Goal: Transaction & Acquisition: Book appointment/travel/reservation

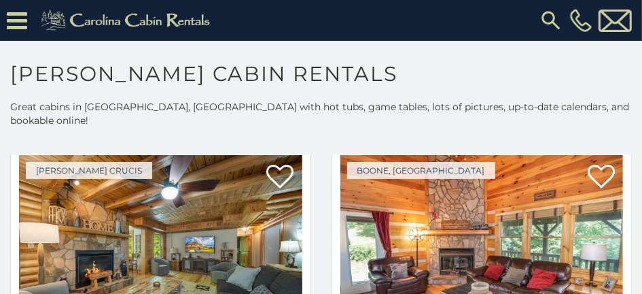
scroll to position [4215, 0]
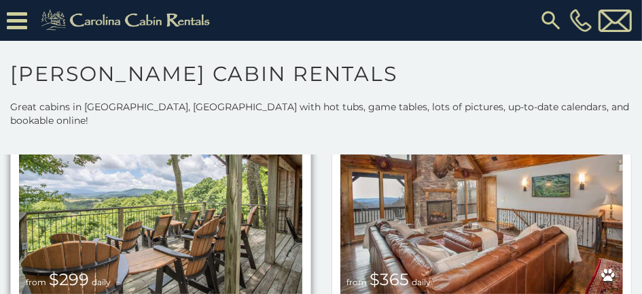
scroll to position [4963, 0]
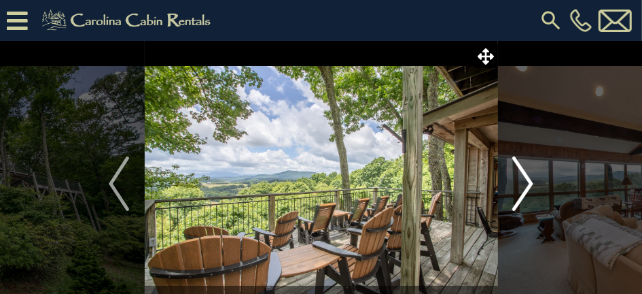
click at [525, 185] on img "Next" at bounding box center [523, 183] width 20 height 54
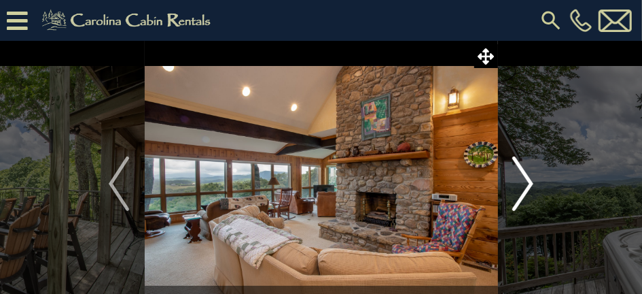
click at [524, 186] on img "Next" at bounding box center [523, 183] width 20 height 54
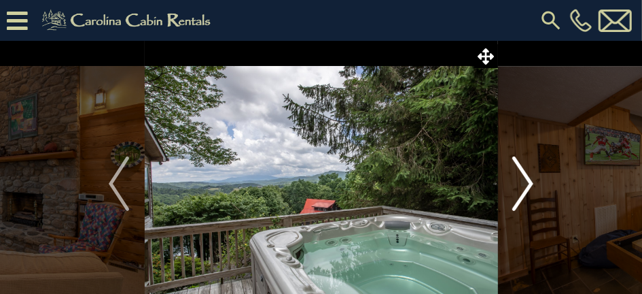
click at [525, 184] on img "Next" at bounding box center [523, 183] width 20 height 54
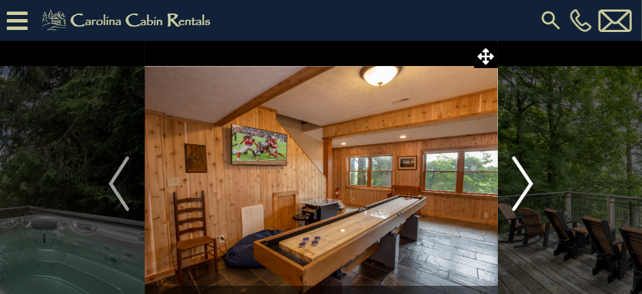
click at [525, 184] on img "Next" at bounding box center [523, 183] width 20 height 54
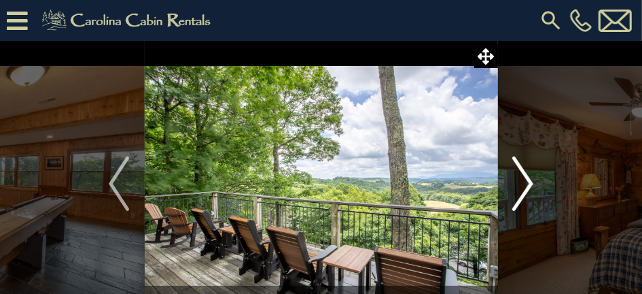
click at [525, 184] on img "Next" at bounding box center [523, 183] width 20 height 54
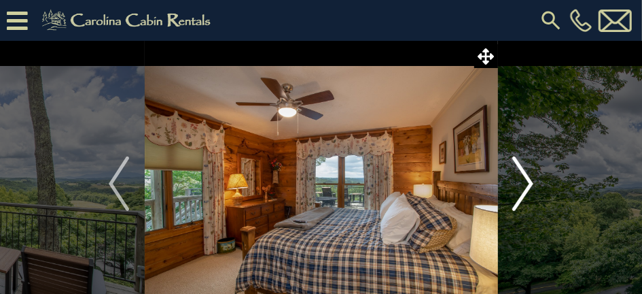
click at [525, 184] on img "Next" at bounding box center [523, 183] width 20 height 54
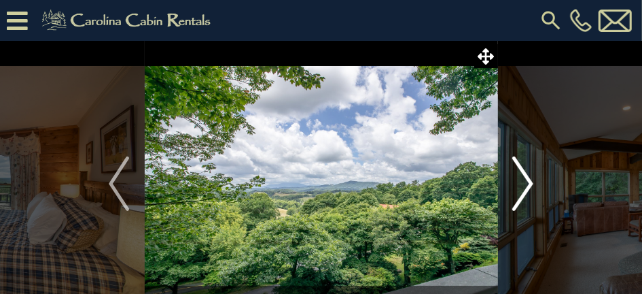
click at [525, 184] on img "Next" at bounding box center [523, 183] width 20 height 54
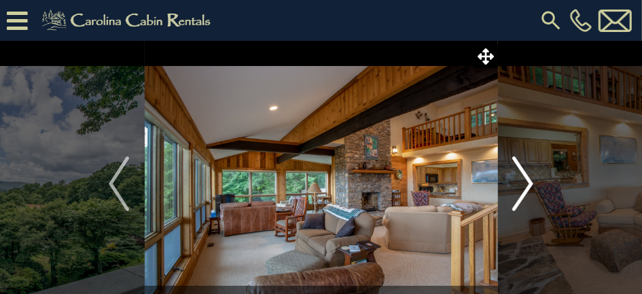
click at [525, 184] on img "Next" at bounding box center [523, 183] width 20 height 54
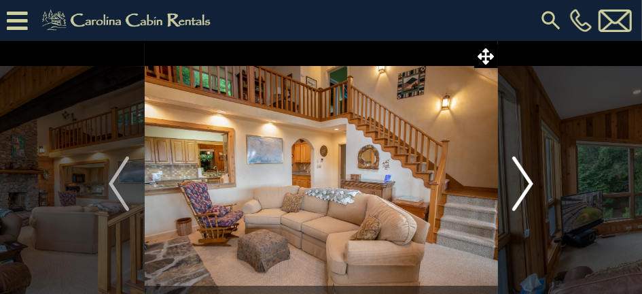
click at [525, 184] on img "Next" at bounding box center [523, 183] width 20 height 54
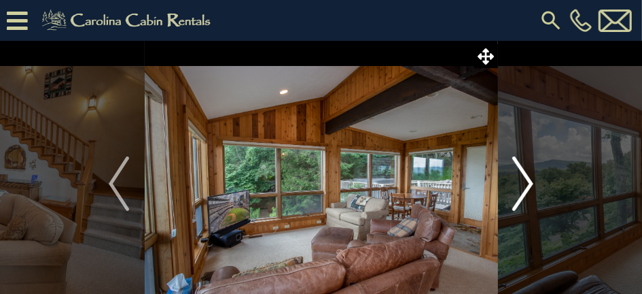
click at [525, 184] on img "Next" at bounding box center [523, 183] width 20 height 54
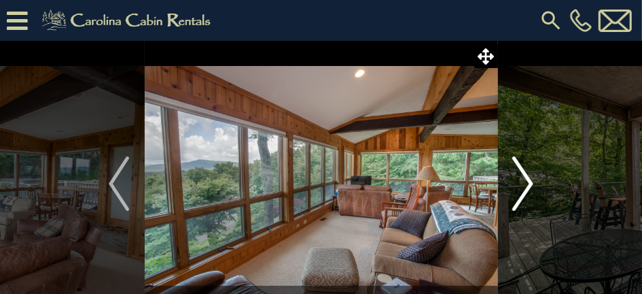
click at [525, 184] on img "Next" at bounding box center [523, 183] width 20 height 54
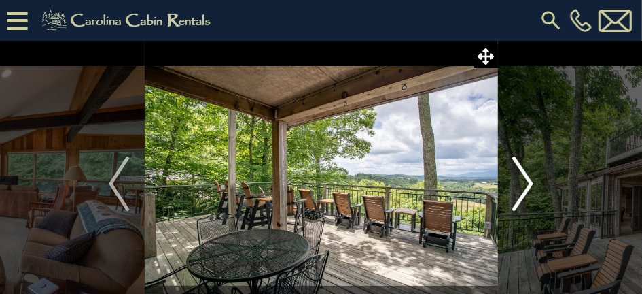
click at [525, 184] on img "Next" at bounding box center [523, 183] width 20 height 54
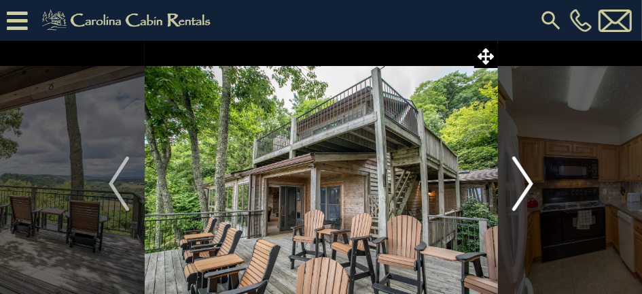
click at [524, 184] on img "Next" at bounding box center [523, 183] width 20 height 54
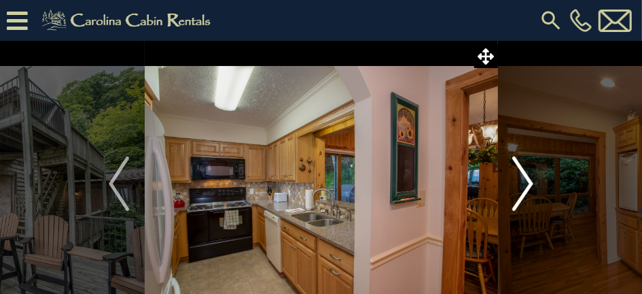
click at [524, 184] on img "Next" at bounding box center [523, 183] width 20 height 54
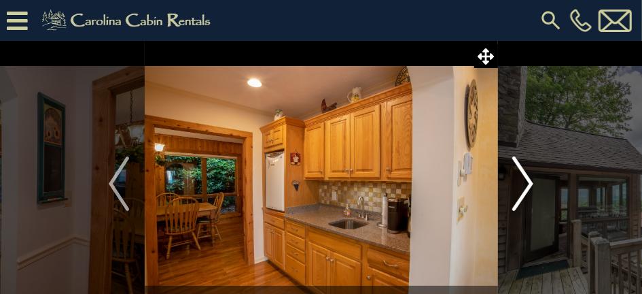
click at [524, 184] on img "Next" at bounding box center [523, 183] width 20 height 54
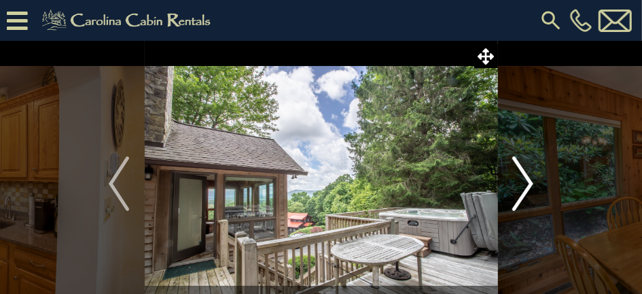
click at [524, 184] on img "Next" at bounding box center [523, 183] width 20 height 54
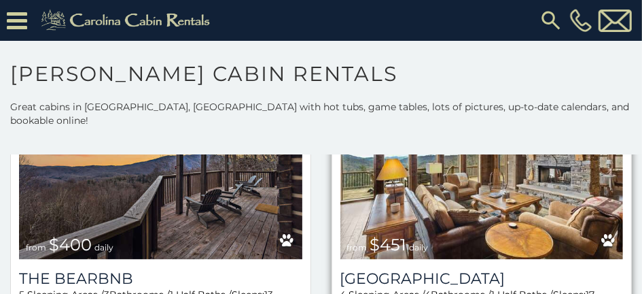
scroll to position [1563, 0]
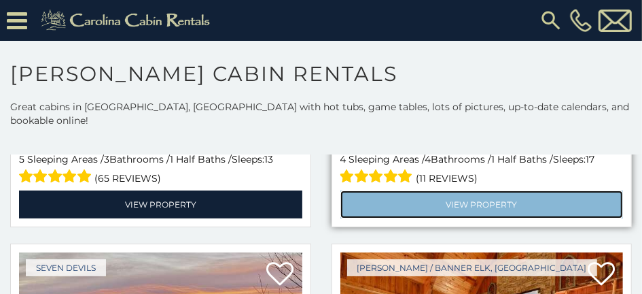
click at [462, 190] on link "View Property" at bounding box center [482, 204] width 283 height 28
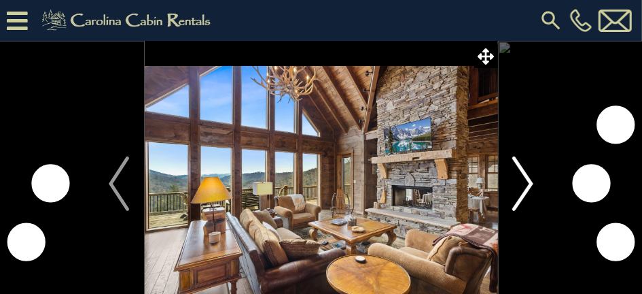
click at [523, 182] on img "Next" at bounding box center [523, 183] width 20 height 54
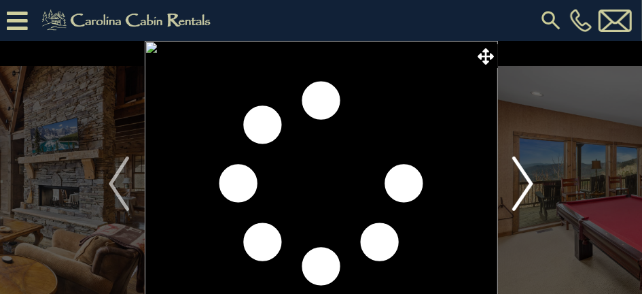
click at [528, 182] on img "Next" at bounding box center [523, 183] width 20 height 54
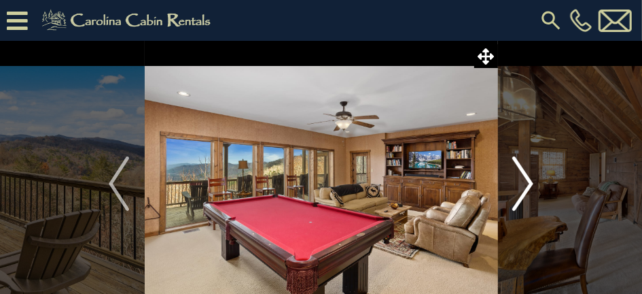
click at [528, 182] on img "Next" at bounding box center [523, 183] width 20 height 54
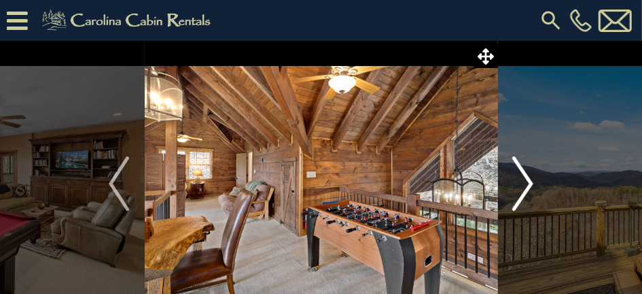
click at [528, 183] on img "Next" at bounding box center [523, 183] width 20 height 54
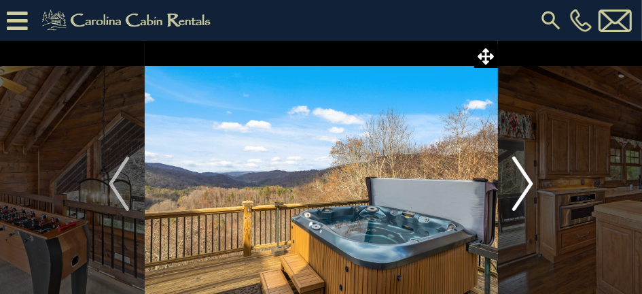
click at [528, 184] on img "Next" at bounding box center [523, 183] width 20 height 54
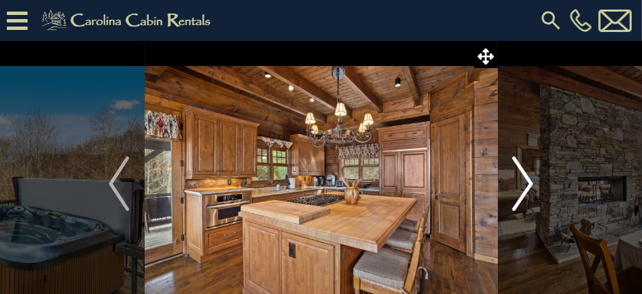
click at [528, 184] on img "Next" at bounding box center [523, 183] width 20 height 54
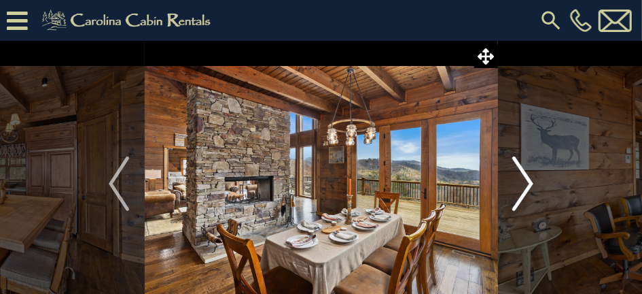
click at [528, 184] on img "Next" at bounding box center [523, 183] width 20 height 54
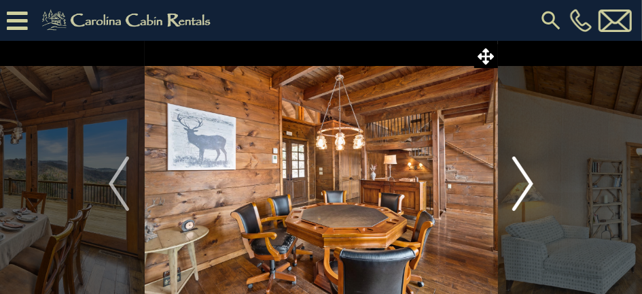
click at [528, 184] on img "Next" at bounding box center [523, 183] width 20 height 54
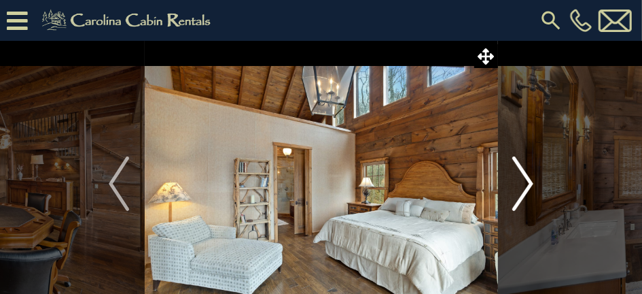
click at [528, 184] on img "Next" at bounding box center [523, 183] width 20 height 54
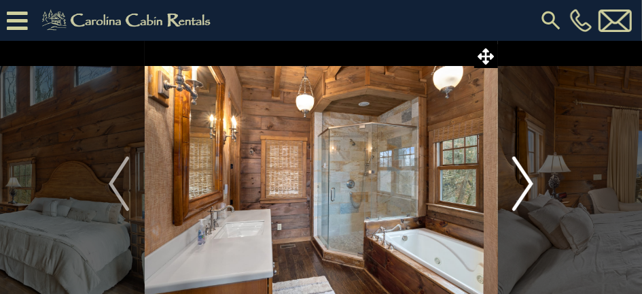
click at [529, 185] on img "Next" at bounding box center [523, 183] width 20 height 54
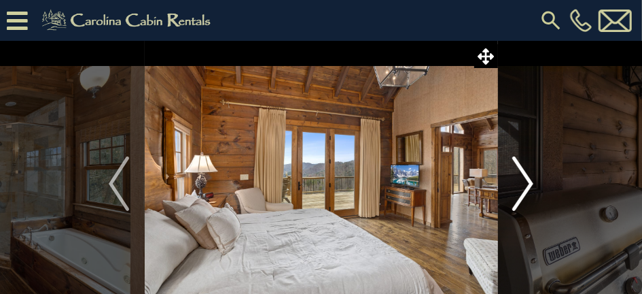
click at [529, 185] on img "Next" at bounding box center [523, 183] width 20 height 54
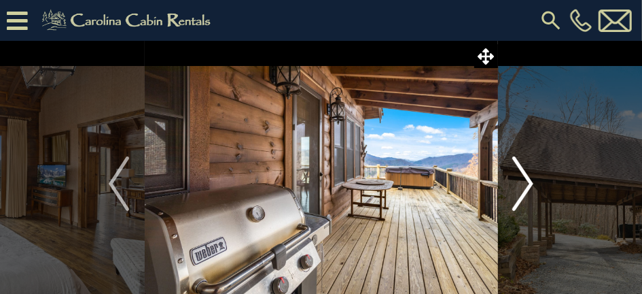
click at [529, 185] on img "Next" at bounding box center [523, 183] width 20 height 54
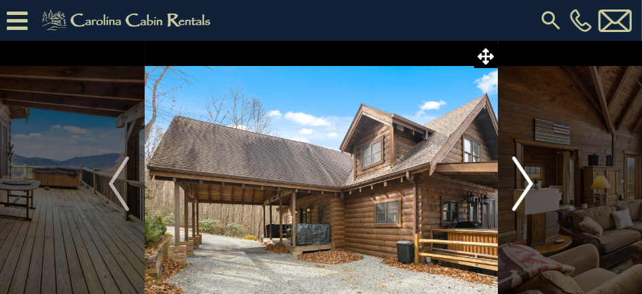
click at [529, 185] on img "Next" at bounding box center [523, 183] width 20 height 54
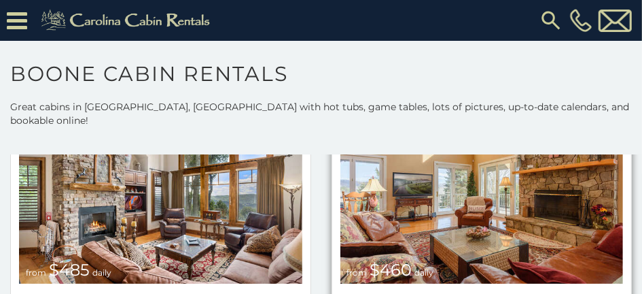
scroll to position [2107, 0]
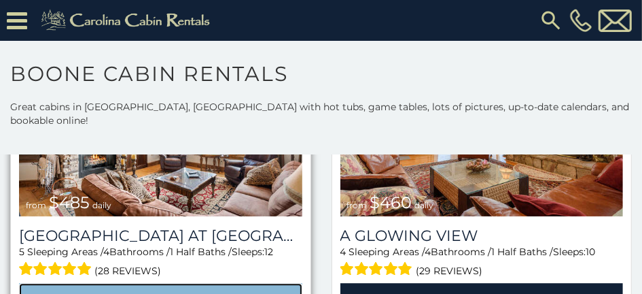
click at [180, 283] on link "View Property" at bounding box center [160, 297] width 283 height 28
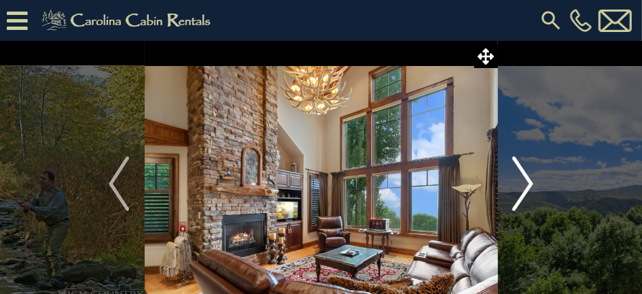
click at [521, 186] on img "Next" at bounding box center [523, 183] width 20 height 54
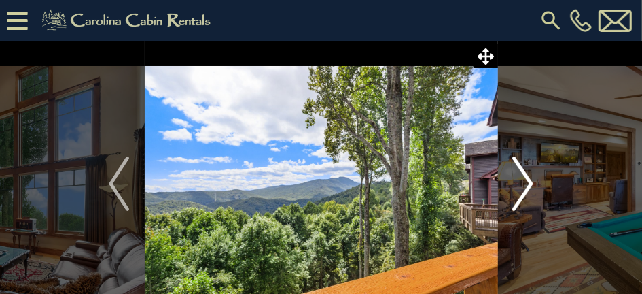
click at [521, 186] on img "Next" at bounding box center [523, 183] width 20 height 54
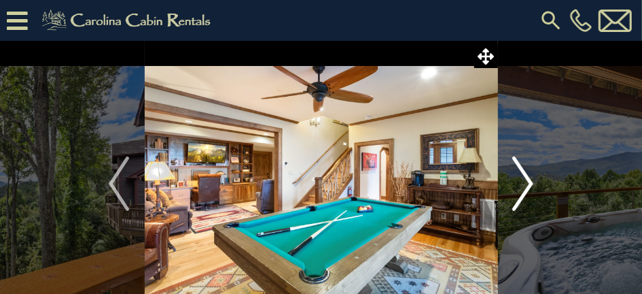
click at [524, 182] on img "Next" at bounding box center [523, 183] width 20 height 54
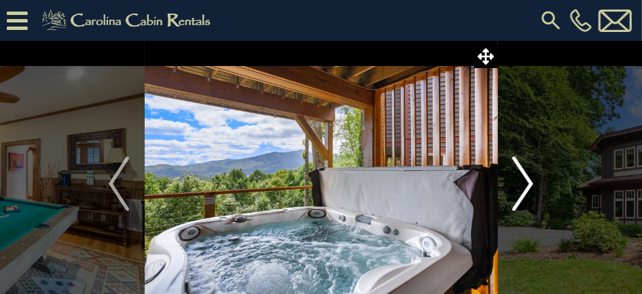
click at [524, 182] on img "Next" at bounding box center [523, 183] width 20 height 54
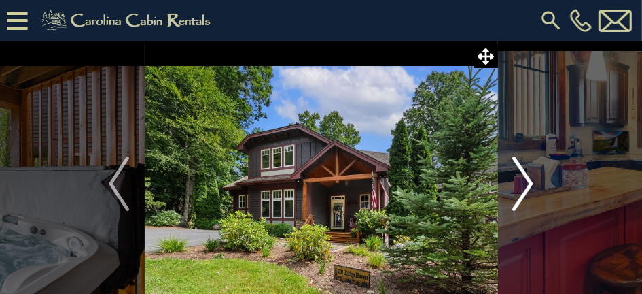
click at [524, 182] on img "Next" at bounding box center [523, 183] width 20 height 54
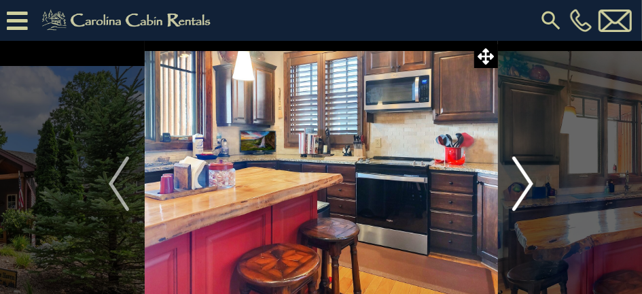
click at [524, 182] on img "Next" at bounding box center [523, 183] width 20 height 54
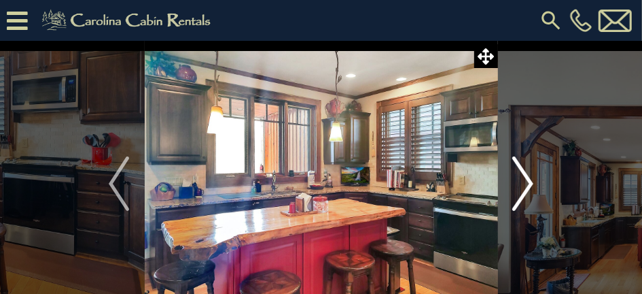
click at [524, 182] on img "Next" at bounding box center [523, 183] width 20 height 54
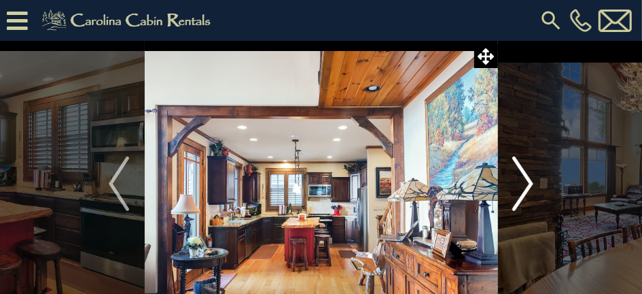
click at [524, 182] on img "Next" at bounding box center [523, 183] width 20 height 54
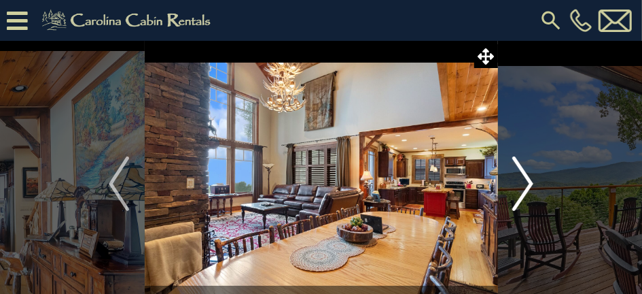
click at [525, 183] on img "Next" at bounding box center [523, 183] width 20 height 54
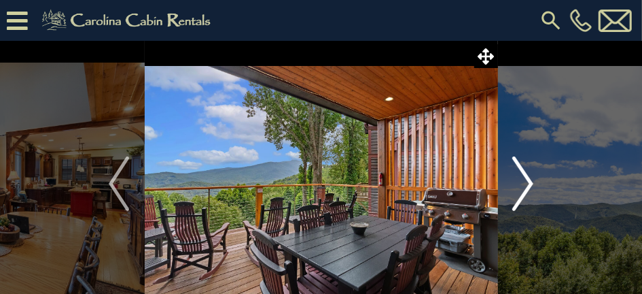
click at [518, 186] on img "Next" at bounding box center [523, 183] width 20 height 54
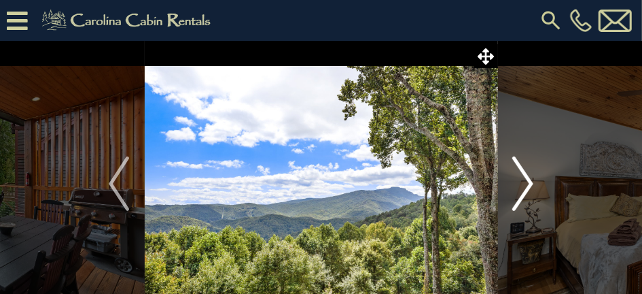
click at [533, 183] on img "Next" at bounding box center [523, 183] width 20 height 54
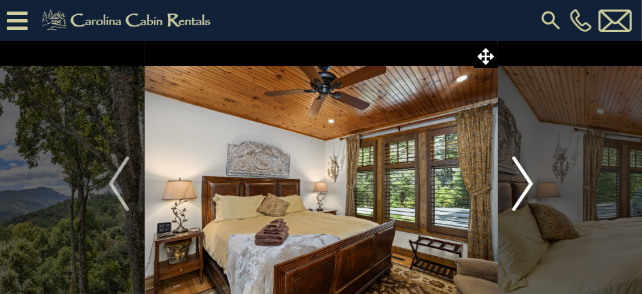
click at [524, 182] on img "Next" at bounding box center [523, 183] width 20 height 54
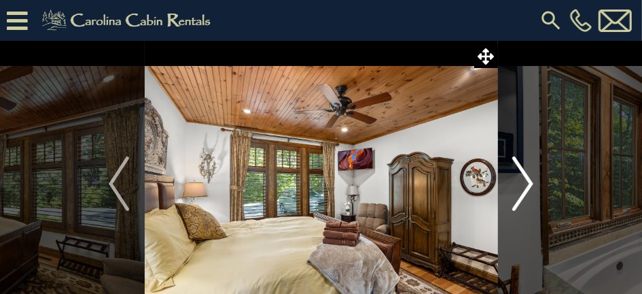
click at [524, 182] on img "Next" at bounding box center [523, 183] width 20 height 54
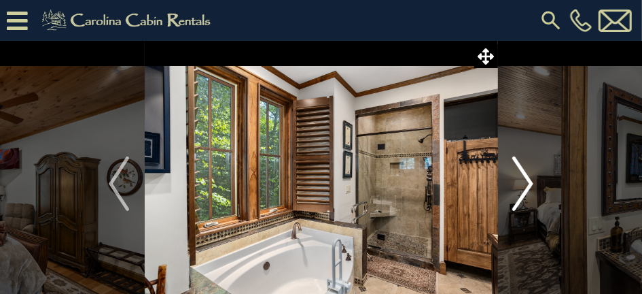
click at [524, 182] on img "Next" at bounding box center [523, 183] width 20 height 54
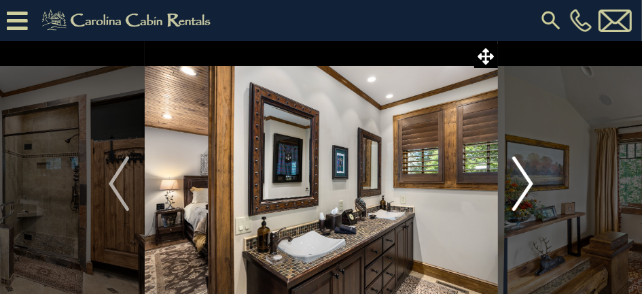
click at [524, 182] on img "Next" at bounding box center [523, 183] width 20 height 54
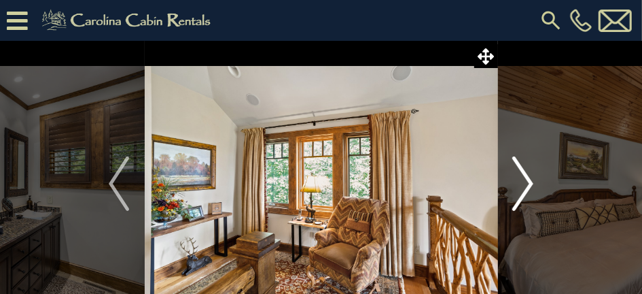
click at [524, 183] on img "Next" at bounding box center [523, 183] width 20 height 54
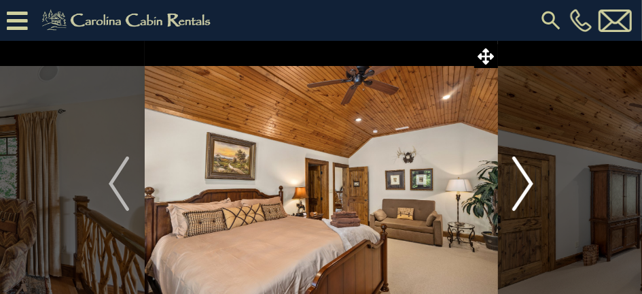
click at [524, 184] on img "Next" at bounding box center [523, 183] width 20 height 54
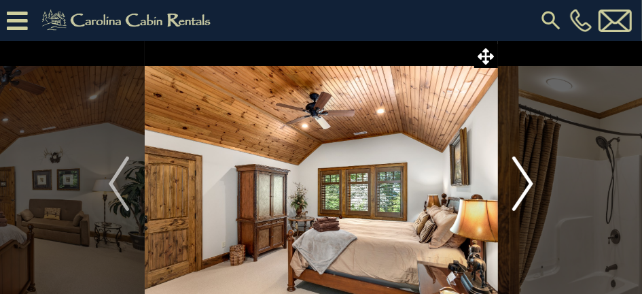
click at [524, 184] on img "Next" at bounding box center [523, 183] width 20 height 54
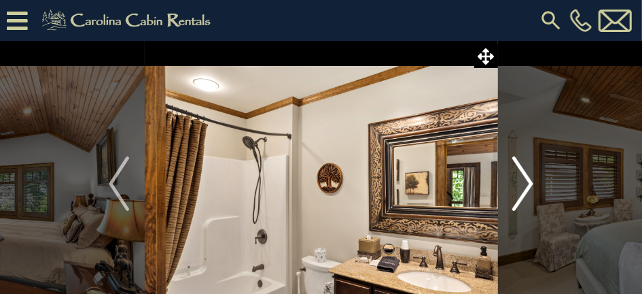
click at [525, 184] on img "Next" at bounding box center [523, 183] width 20 height 54
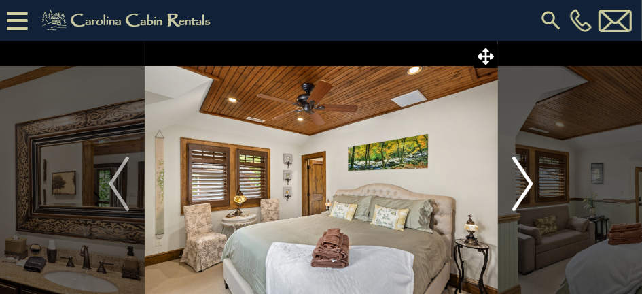
click at [525, 184] on img "Next" at bounding box center [523, 183] width 20 height 54
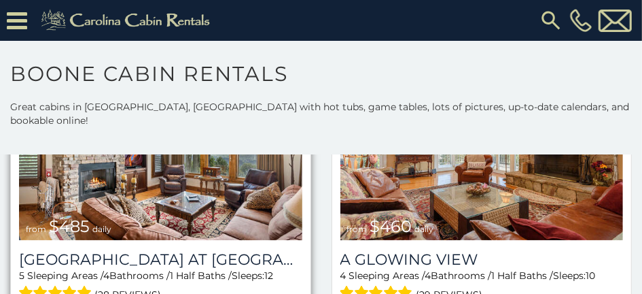
scroll to position [2107, 0]
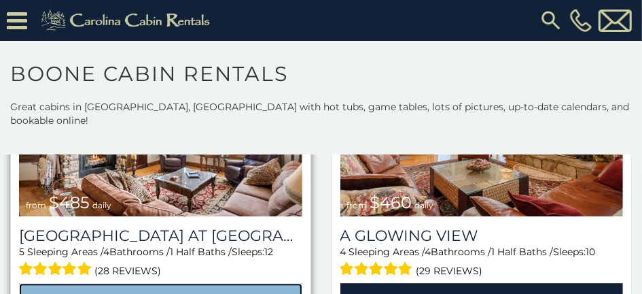
click at [171, 283] on link "View Property" at bounding box center [160, 297] width 283 height 28
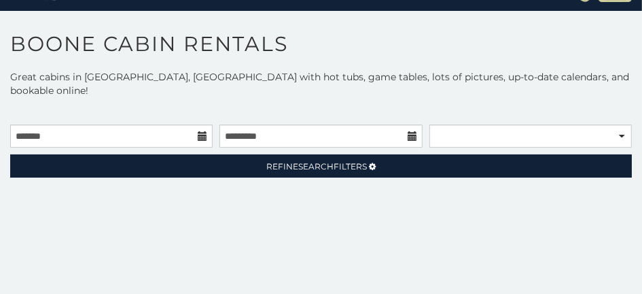
scroll to position [67, 0]
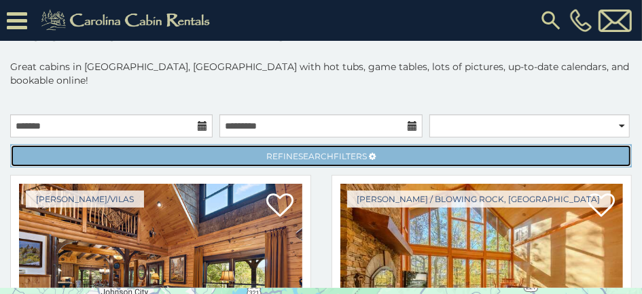
click at [311, 151] on span "Search" at bounding box center [315, 156] width 35 height 10
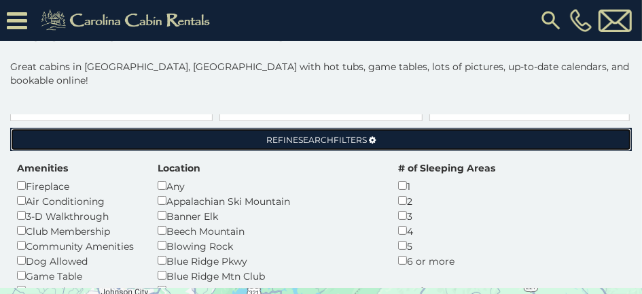
scroll to position [0, 0]
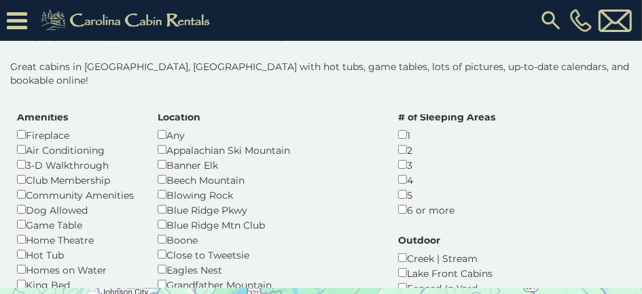
scroll to position [136, 0]
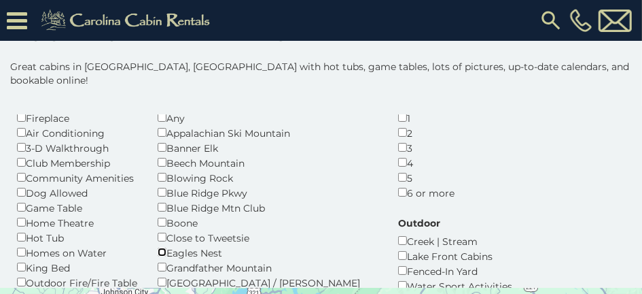
scroll to position [67, 0]
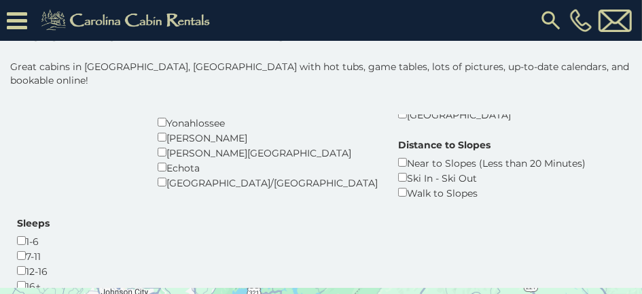
scroll to position [197, 0]
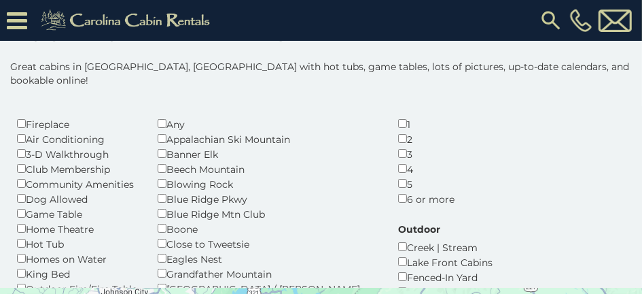
scroll to position [62, 0]
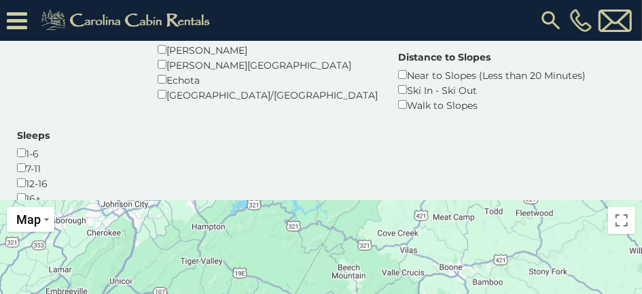
scroll to position [220, 0]
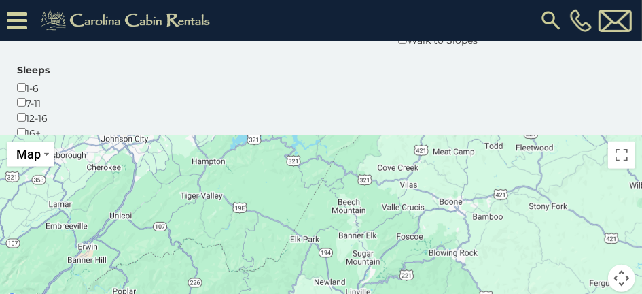
click at [523, 213] on div at bounding box center [321, 221] width 642 height 173
